Goal: Task Accomplishment & Management: Complete application form

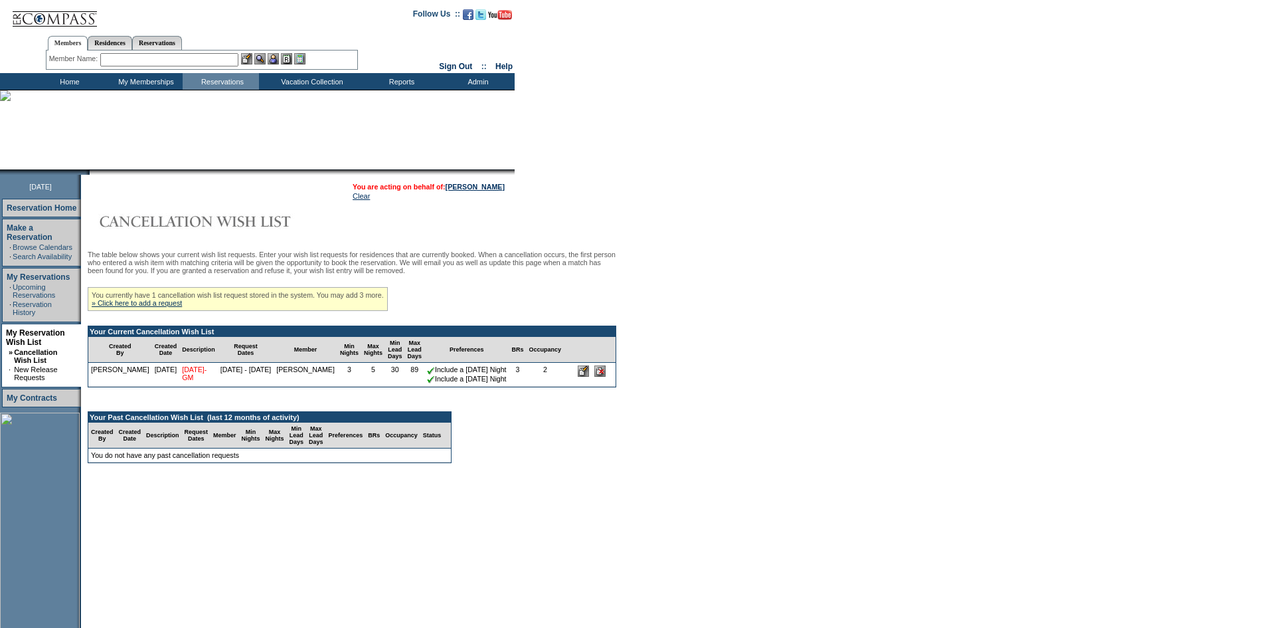
click at [189, 379] on link "[DATE]-GM" at bounding box center [194, 373] width 25 height 16
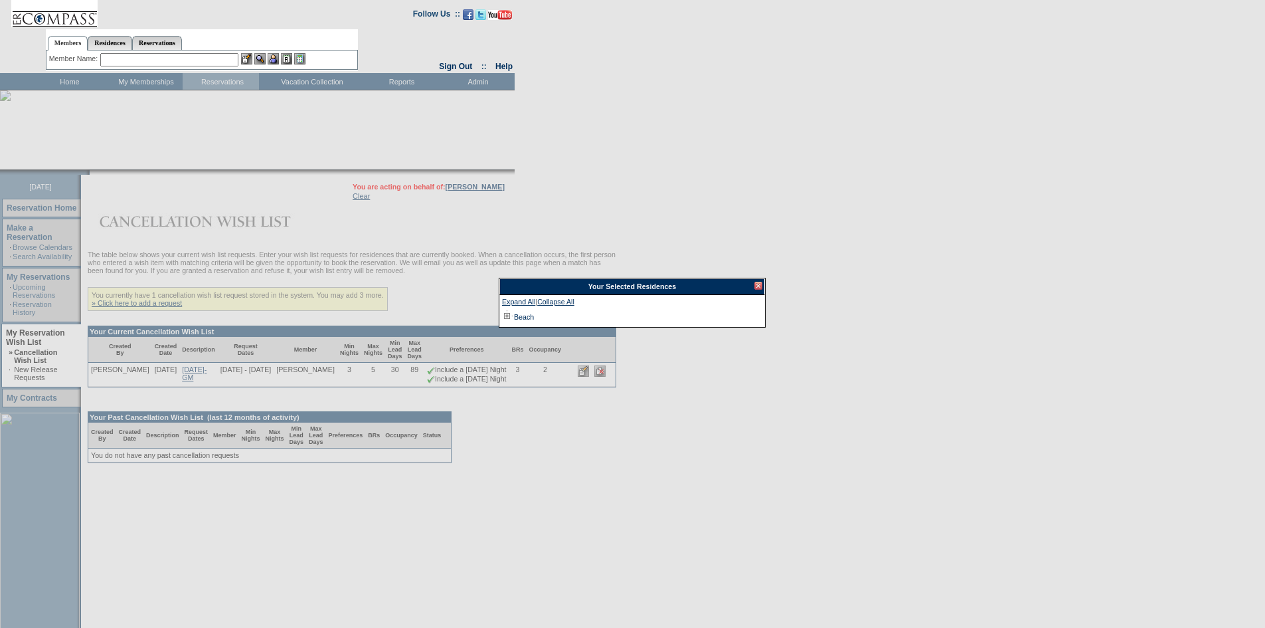
click at [758, 286] on div at bounding box center [758, 286] width 8 height 8
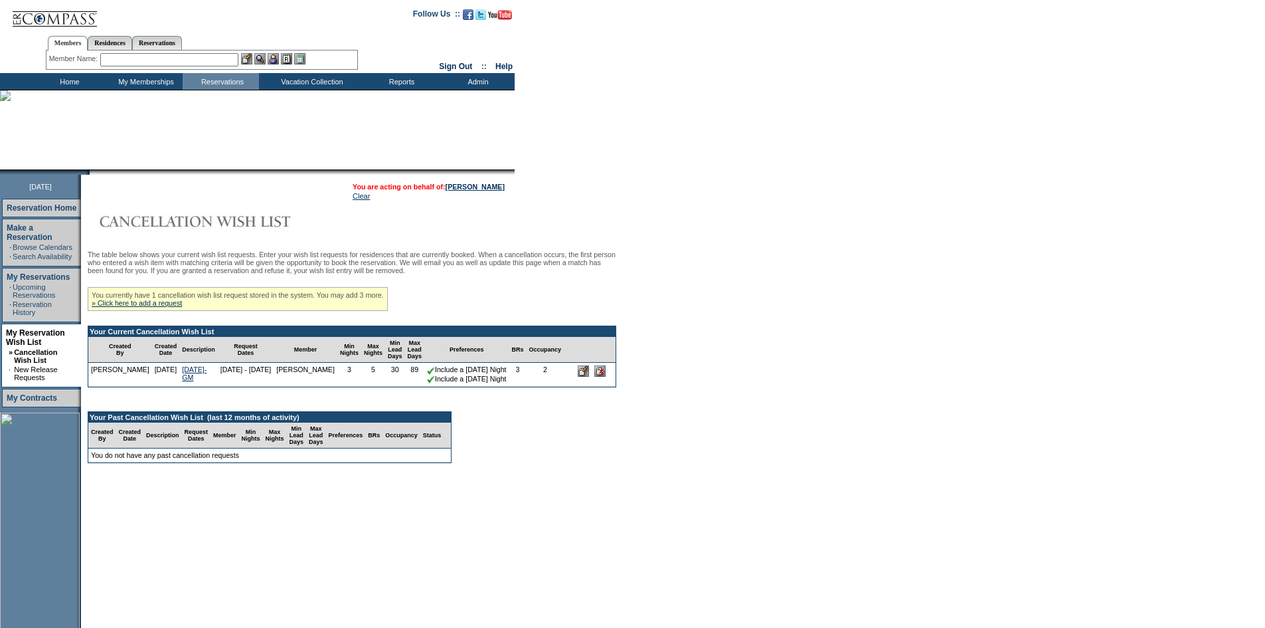
click at [589, 377] on input "image" at bounding box center [583, 370] width 11 height 11
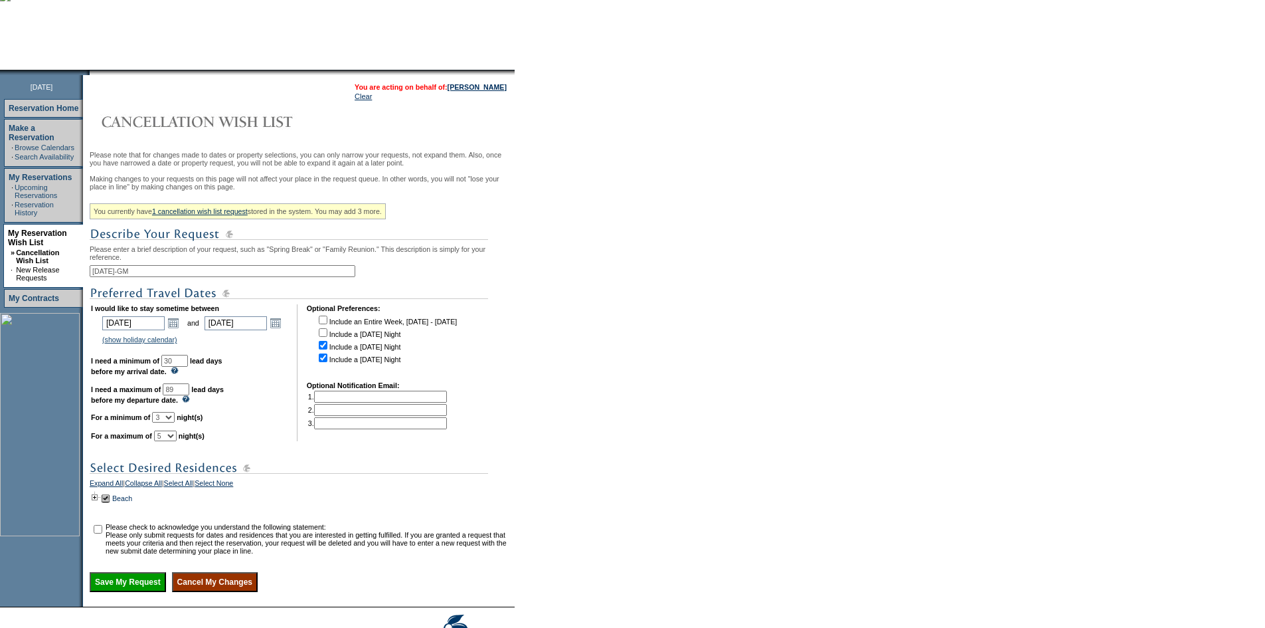
scroll to position [199, 0]
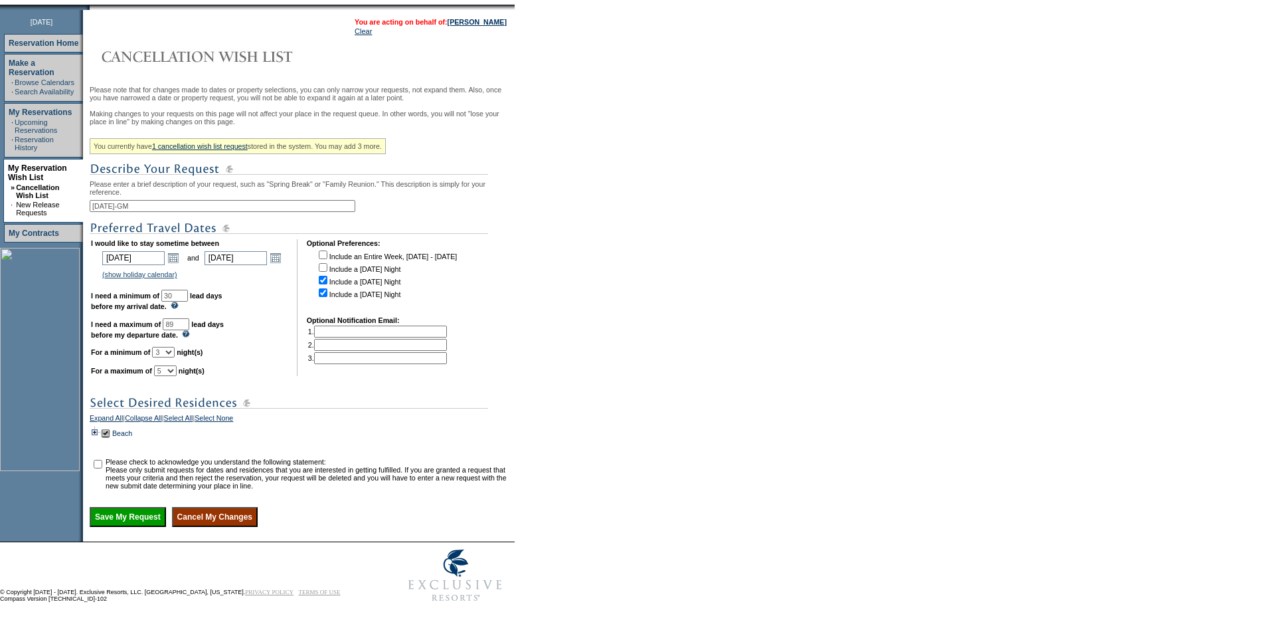
click at [99, 428] on td at bounding box center [95, 433] width 11 height 15
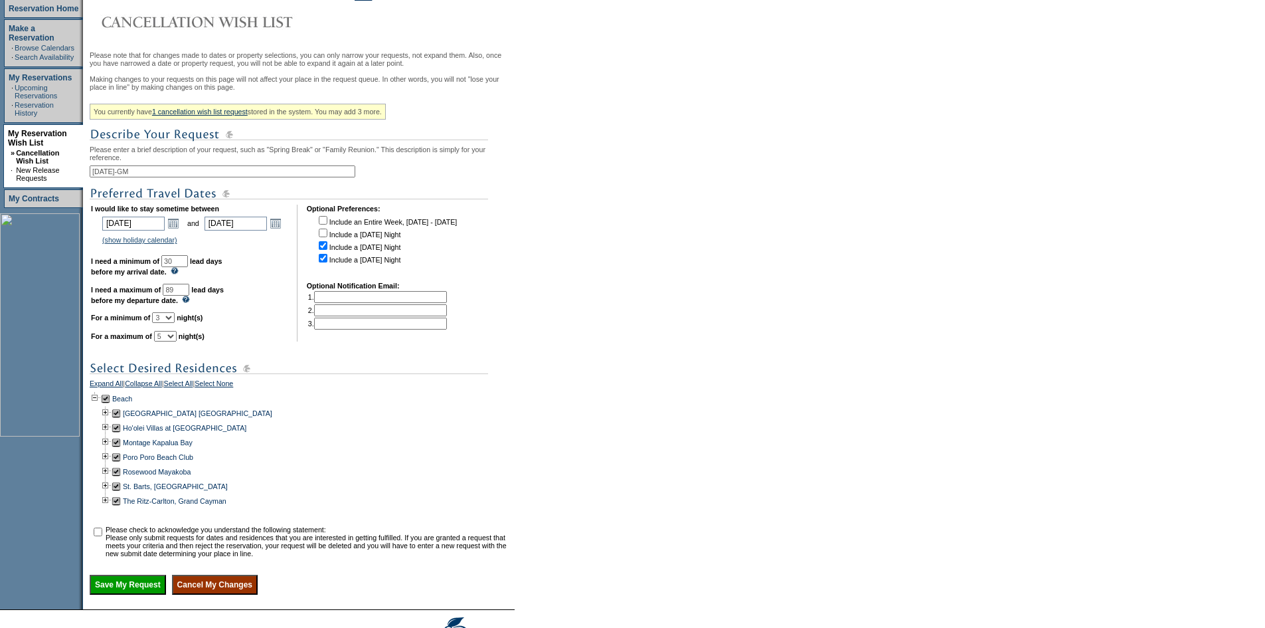
click at [99, 406] on td at bounding box center [95, 398] width 11 height 15
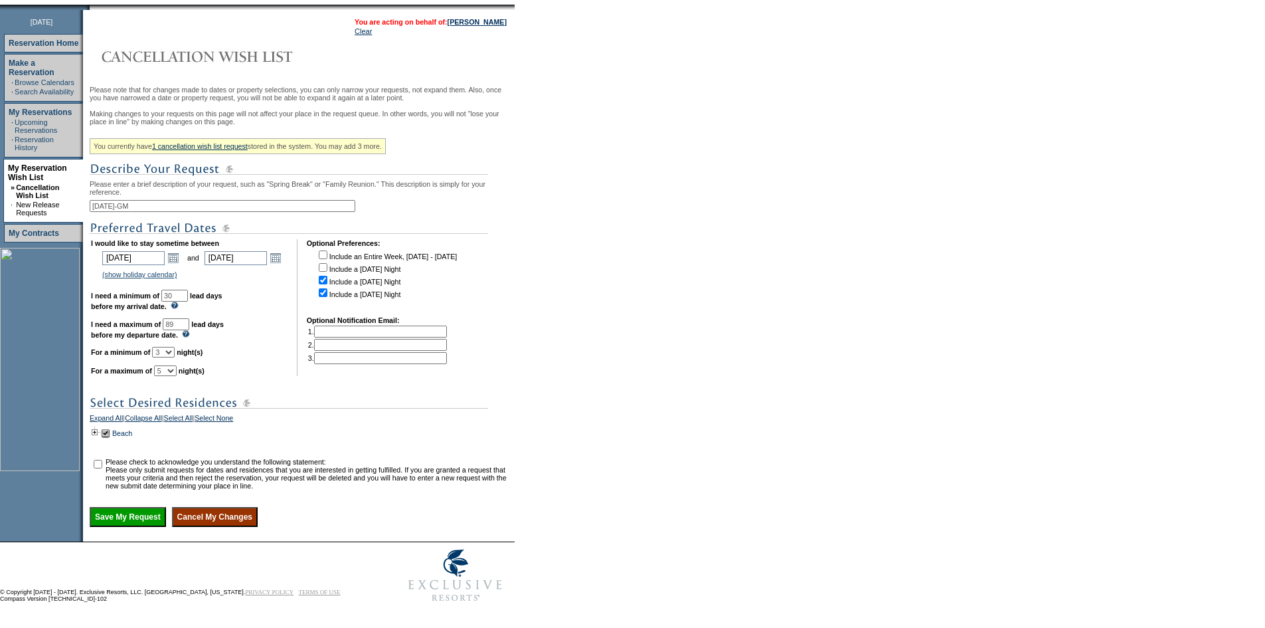
click at [211, 519] on input "Cancel My Changes" at bounding box center [215, 517] width 86 height 20
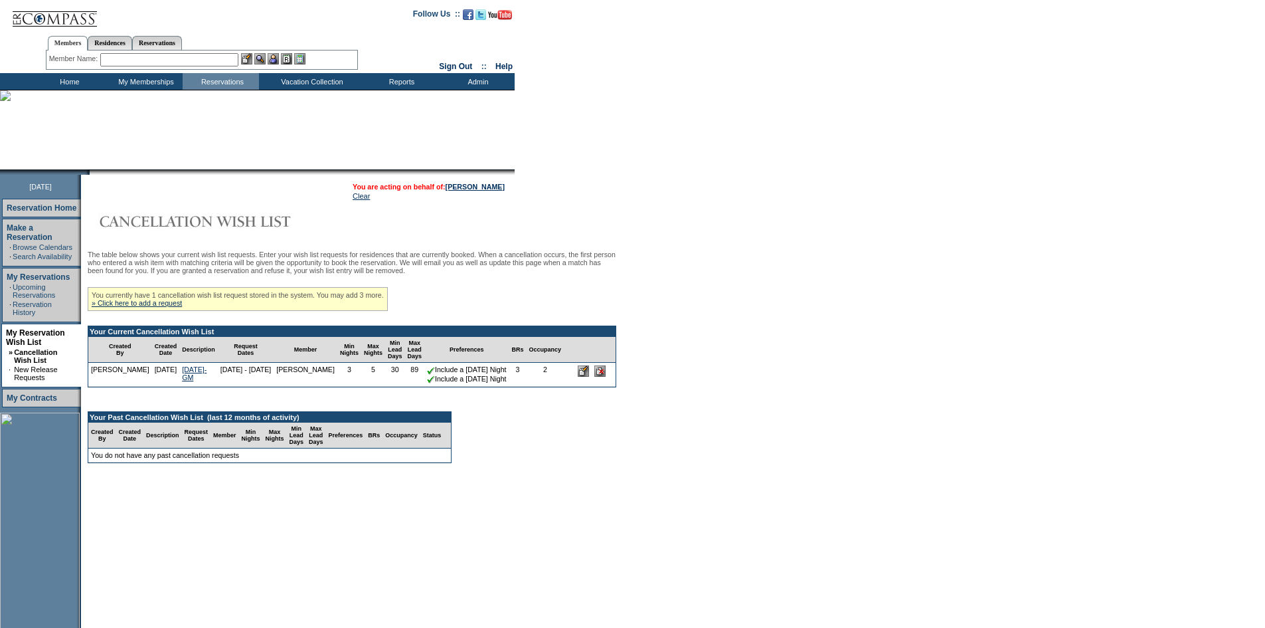
click at [185, 62] on input "text" at bounding box center [169, 59] width 138 height 13
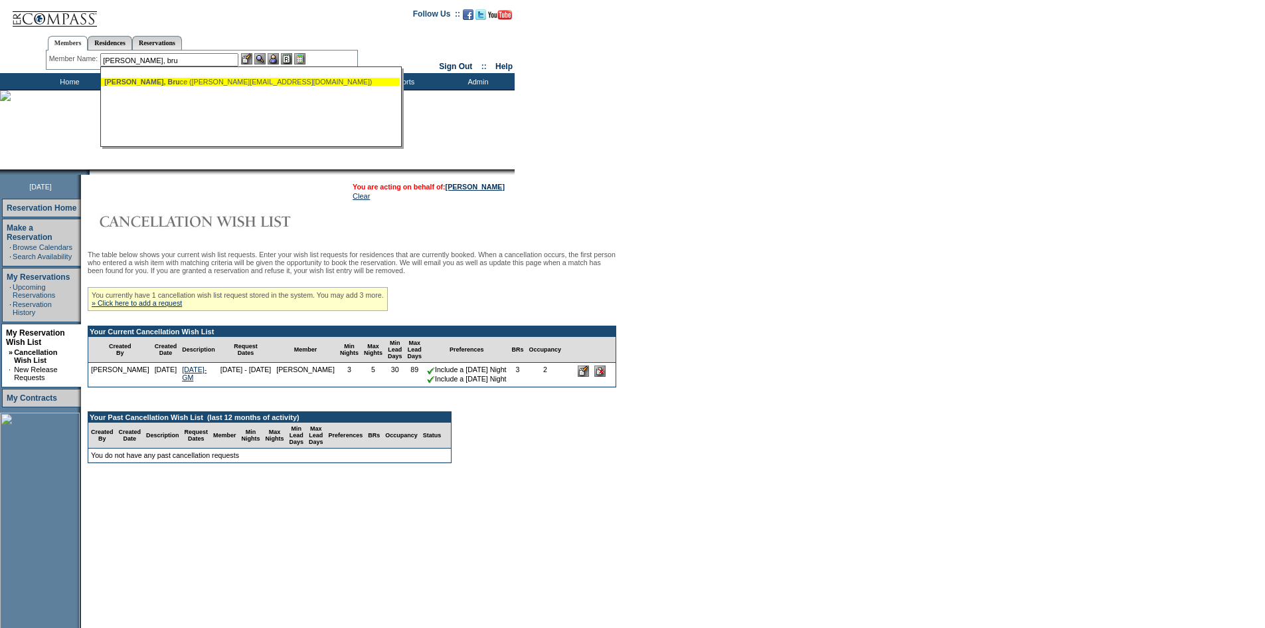
click at [197, 83] on div "Berger, Bru ce (bruce@longshipcapital.com)" at bounding box center [250, 82] width 292 height 8
type input "Berger, Bruce (bruce@longshipcapital.com)"
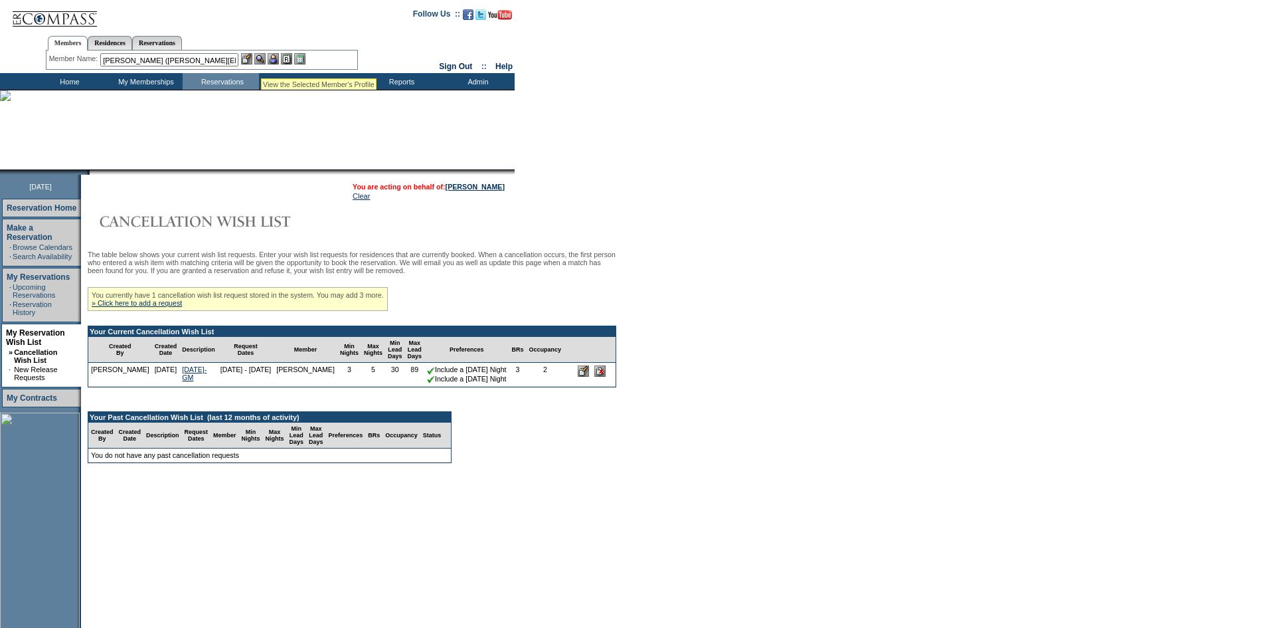
click at [265, 58] on img at bounding box center [259, 58] width 11 height 11
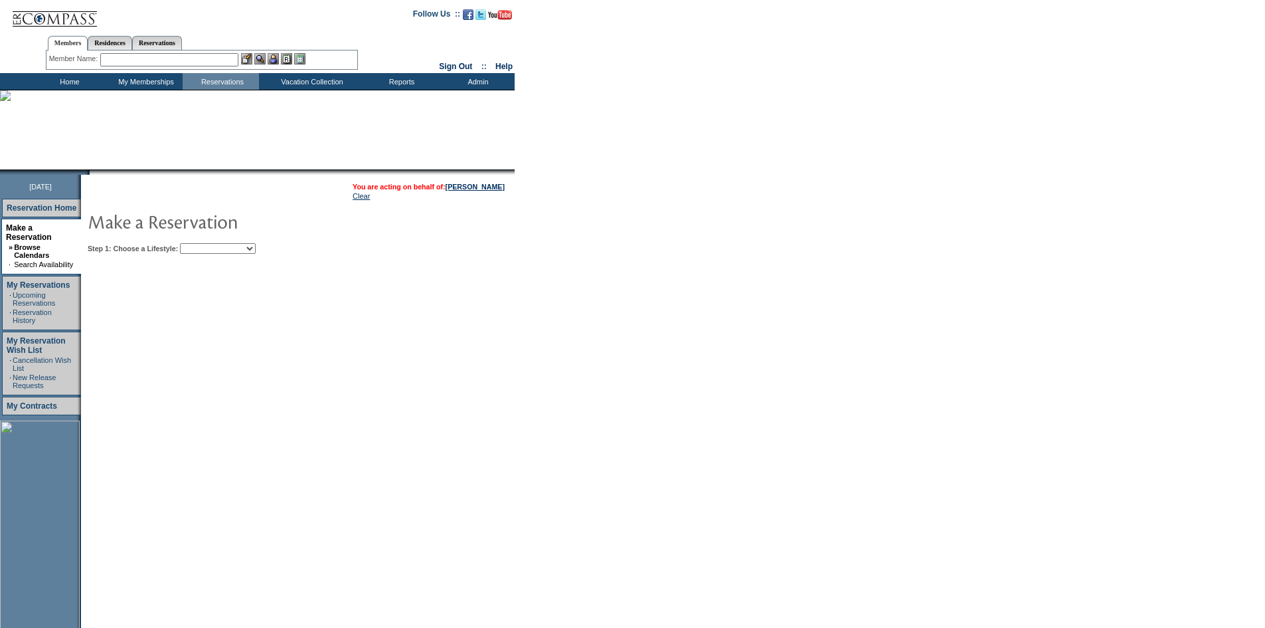
click at [233, 247] on select "Beach Leisure Metropolitan Mountain OIAL for Adventure OIAL for Couples OIAL fo…" at bounding box center [218, 248] width 76 height 11
select select "Beach"
click at [203, 244] on select "Beach Leisure Metropolitan Mountain OIAL for Adventure OIAL for Couples OIAL fo…" at bounding box center [218, 248] width 76 height 11
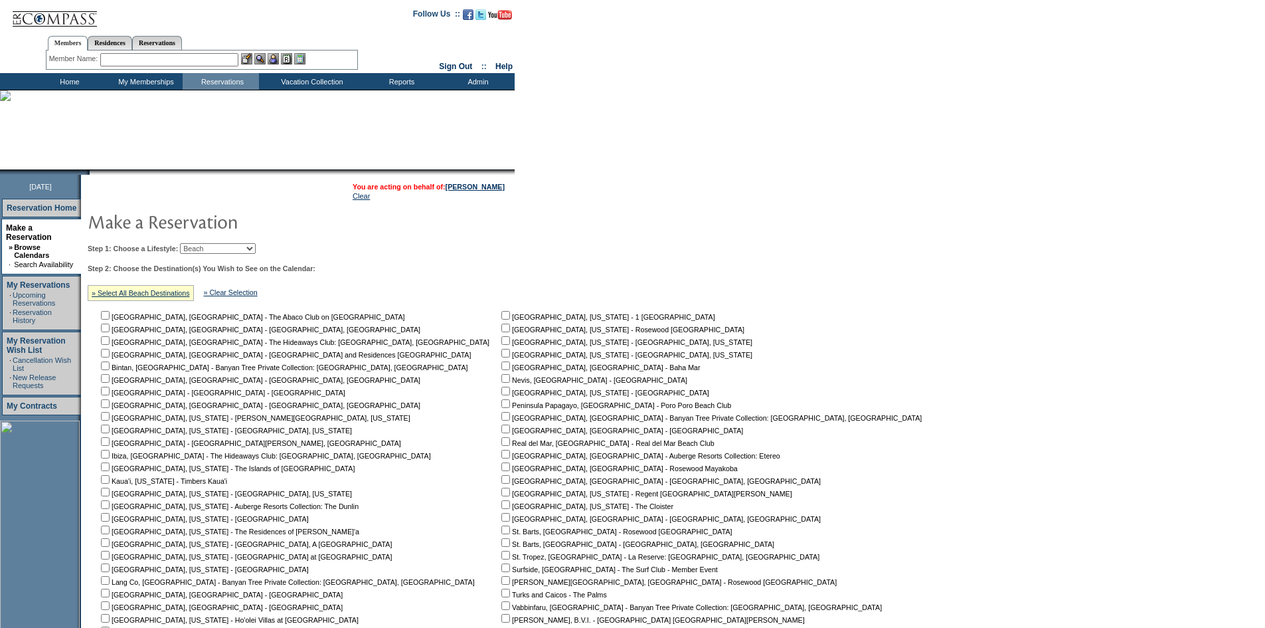
click at [501, 446] on input "checkbox" at bounding box center [505, 441] width 9 height 9
checkbox input "true"
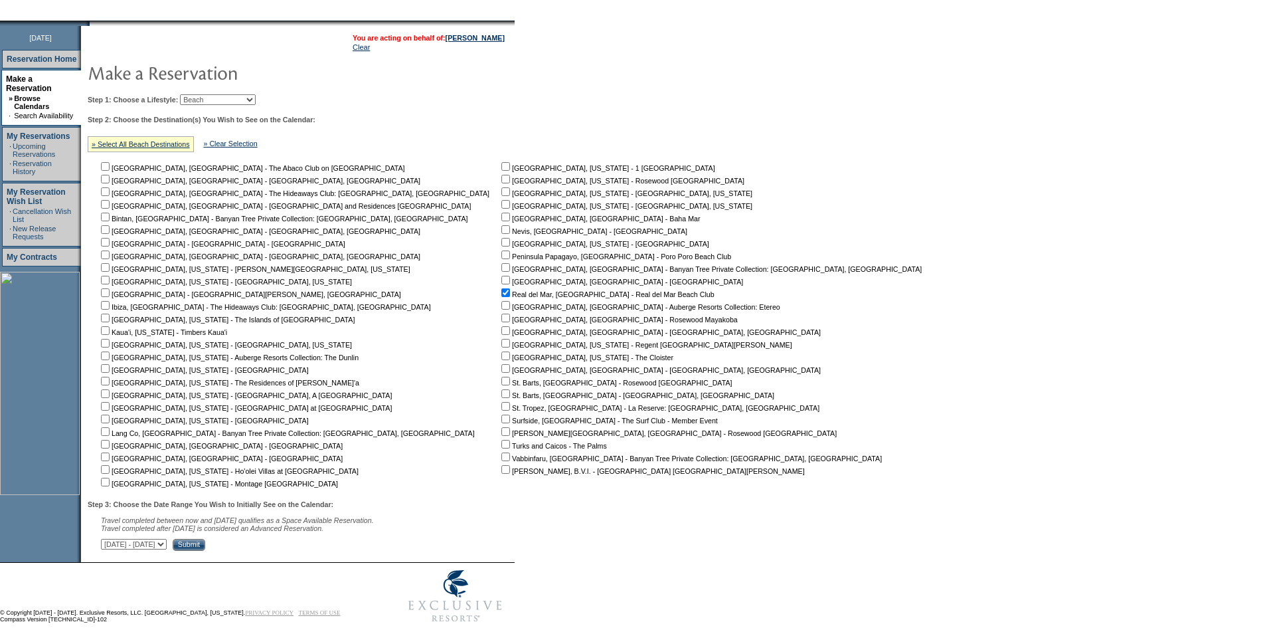
scroll to position [178, 0]
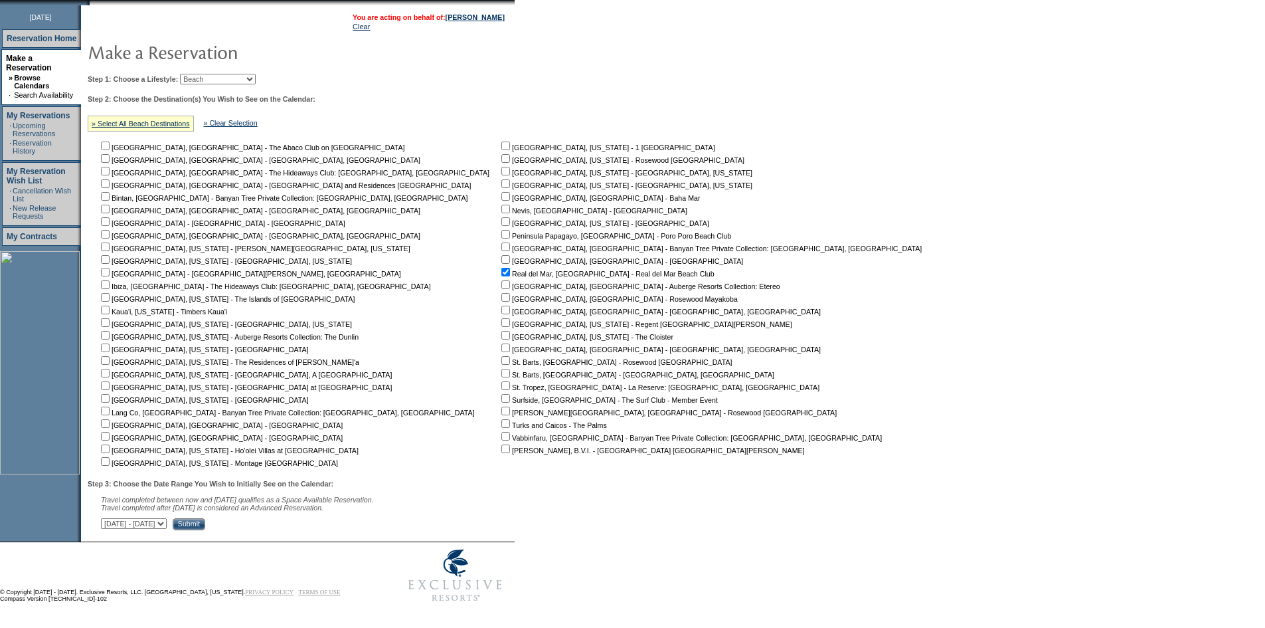
click at [167, 522] on select "September 2, 2025 - October 17, 2025 October 18, 2025 - December 1, 2025 Decemb…" at bounding box center [134, 523] width 66 height 11
select select "10/18/2025|12/1/2025"
click at [108, 518] on select "September 2, 2025 - October 17, 2025 October 18, 2025 - December 1, 2025 Decemb…" at bounding box center [134, 523] width 66 height 11
click at [205, 520] on input "Submit" at bounding box center [189, 524] width 33 height 12
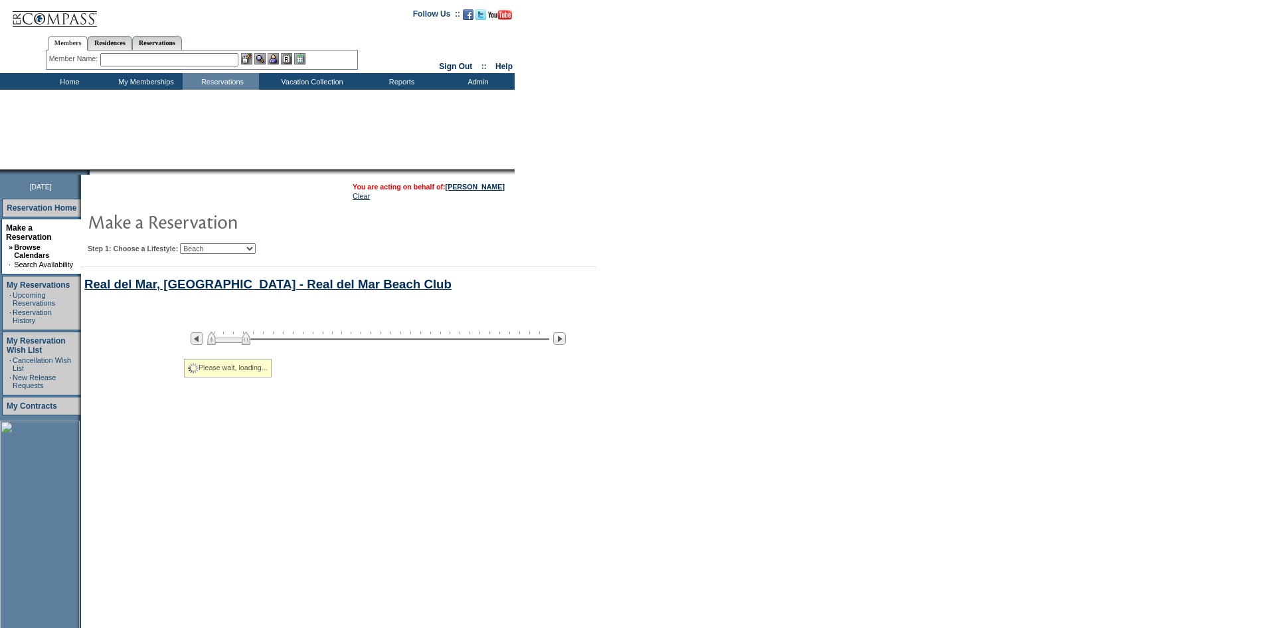
select select "Beach"
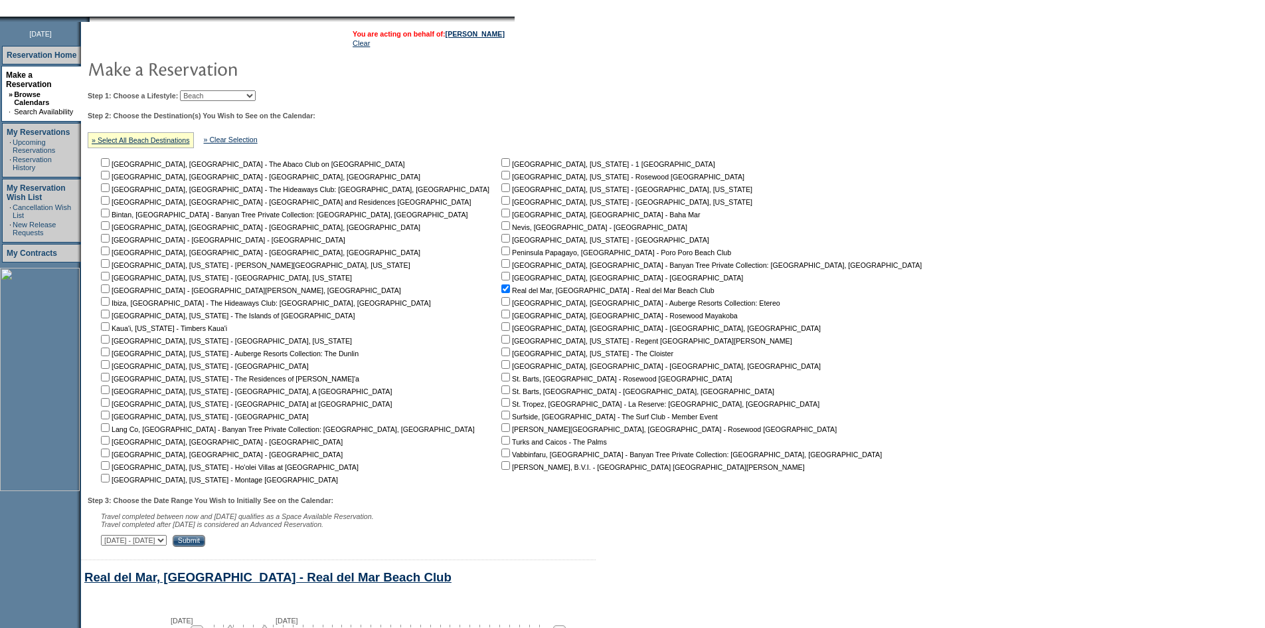
scroll to position [147, 0]
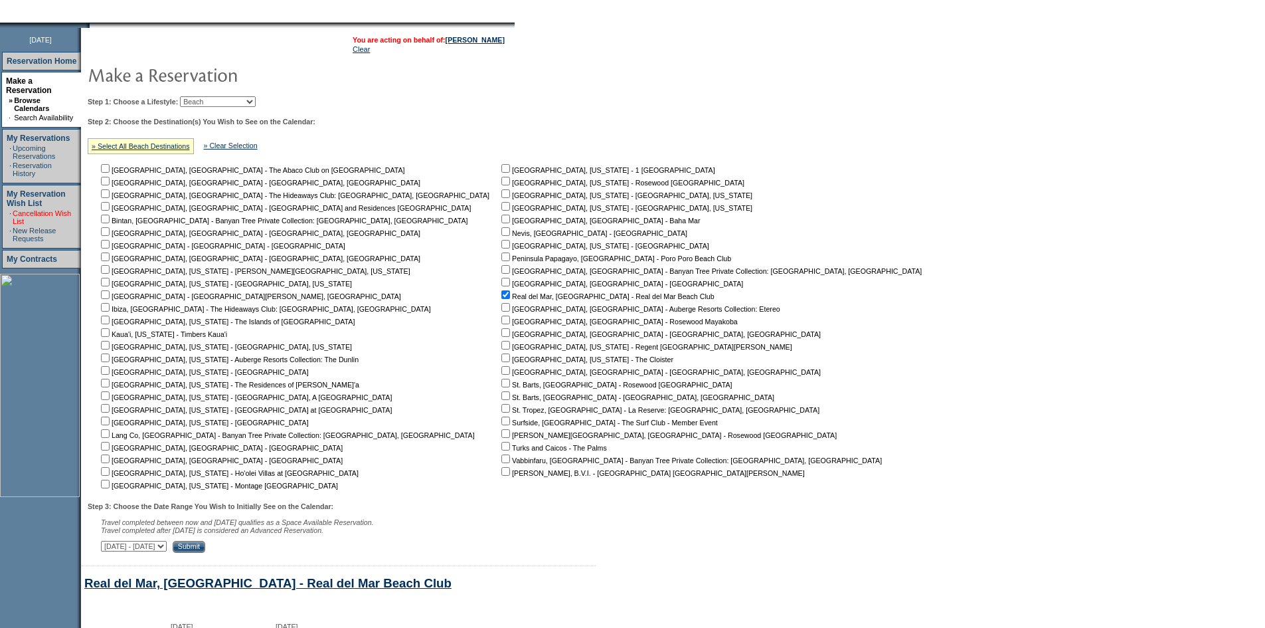
click at [27, 209] on link "Cancellation Wish List" at bounding box center [42, 217] width 58 height 16
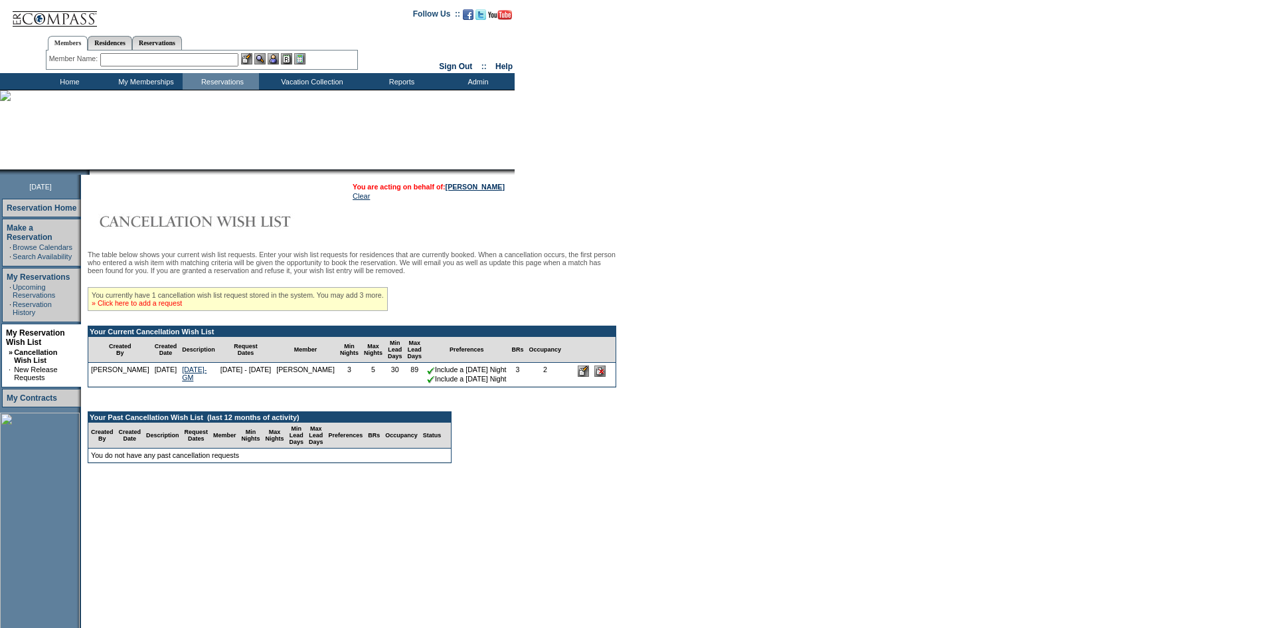
click at [176, 307] on link "» Click here to add a request" at bounding box center [137, 303] width 90 height 8
